Goal: Navigation & Orientation: Find specific page/section

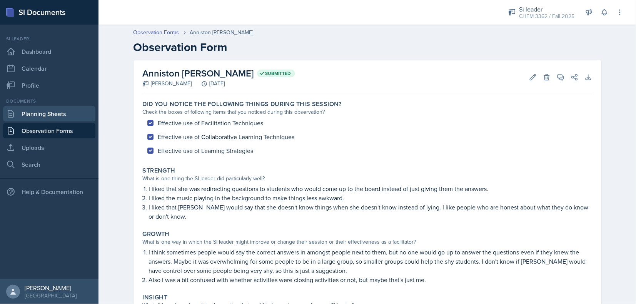
click at [48, 115] on link "Planning Sheets" at bounding box center [49, 113] width 92 height 15
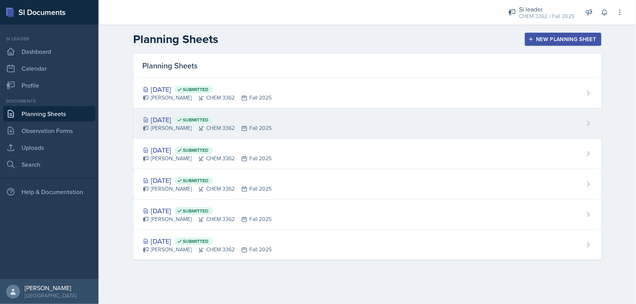
click at [253, 122] on div "Sep 8th, 2025 Submitted" at bounding box center [207, 120] width 129 height 10
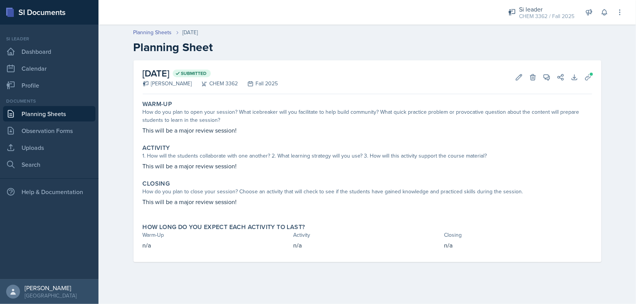
click at [61, 112] on link "Planning Sheets" at bounding box center [49, 113] width 92 height 15
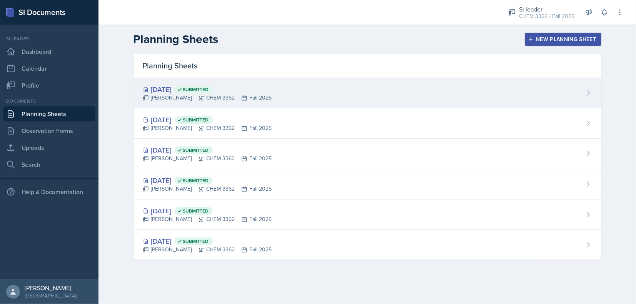
click at [182, 92] on icon at bounding box center [179, 89] width 5 height 5
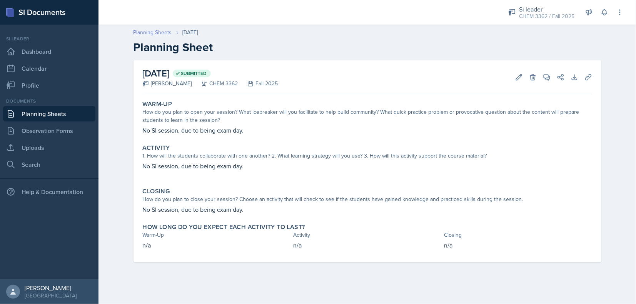
click at [156, 32] on link "Planning Sheets" at bounding box center [152, 32] width 38 height 8
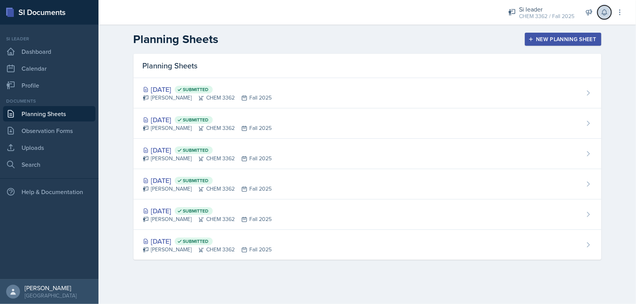
click at [603, 7] on button at bounding box center [604, 12] width 14 height 14
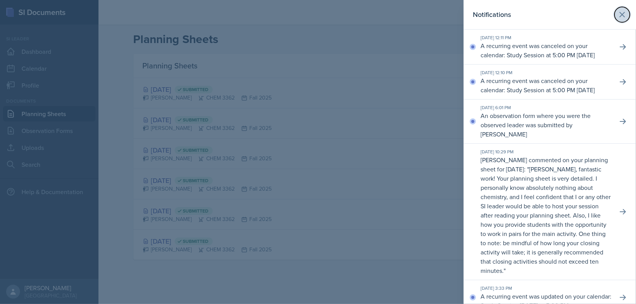
click at [617, 13] on icon at bounding box center [621, 14] width 9 height 9
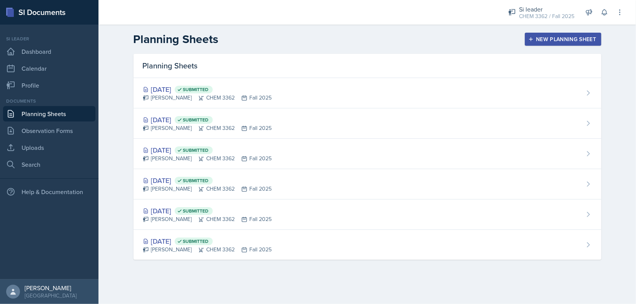
click at [44, 138] on div "Documents Planning Sheets Observation Forms Uploads Search" at bounding box center [49, 135] width 92 height 75
click at [33, 132] on link "Observation Forms" at bounding box center [49, 130] width 92 height 15
